Goal: Task Accomplishment & Management: Manage account settings

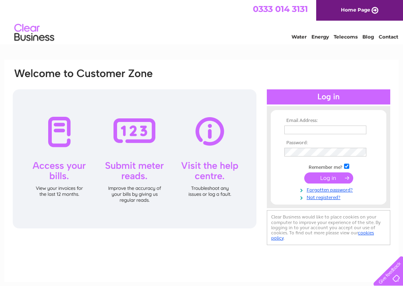
type input "[EMAIL_ADDRESS][DOMAIN_NAME]"
click at [321, 179] on input "submit" at bounding box center [328, 178] width 49 height 11
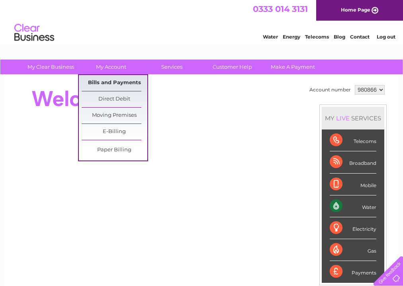
click at [115, 84] on link "Bills and Payments" at bounding box center [115, 83] width 66 height 16
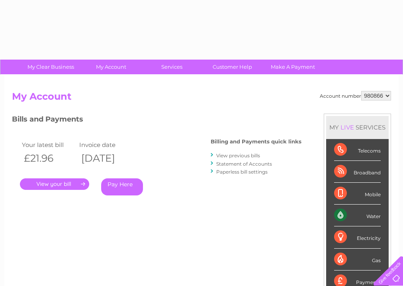
click at [67, 186] on link "." at bounding box center [54, 185] width 69 height 12
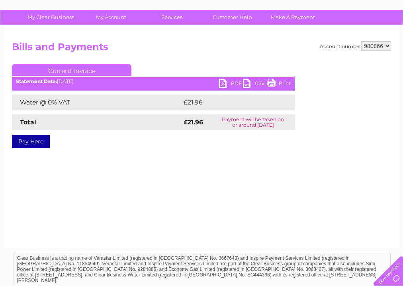
scroll to position [51, 0]
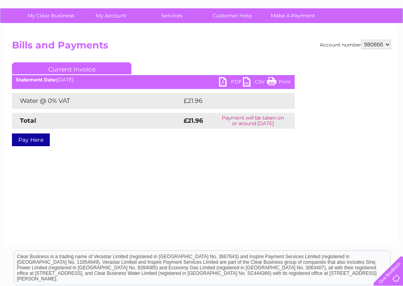
click at [228, 81] on link "PDF" at bounding box center [231, 83] width 24 height 12
click at [225, 80] on link "PDF" at bounding box center [231, 83] width 24 height 12
